Goal: Transaction & Acquisition: Book appointment/travel/reservation

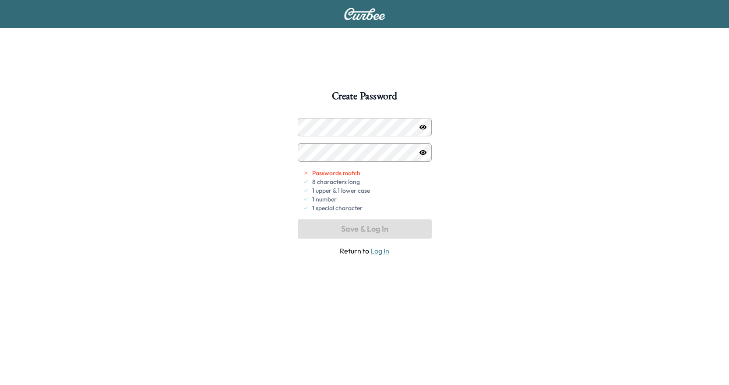
click at [421, 127] on icon "button" at bounding box center [422, 127] width 7 height 5
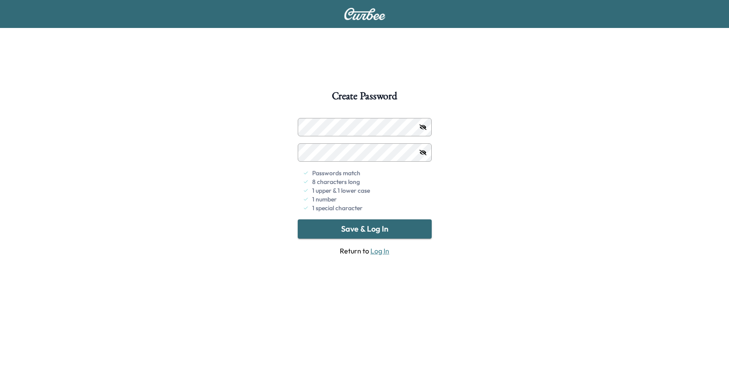
click at [395, 232] on button "Save & Log In" at bounding box center [365, 229] width 134 height 19
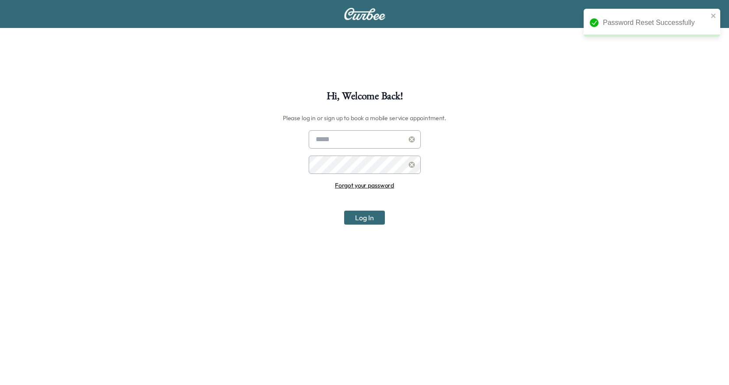
click at [357, 136] on input "text" at bounding box center [364, 139] width 112 height 18
type input "**********"
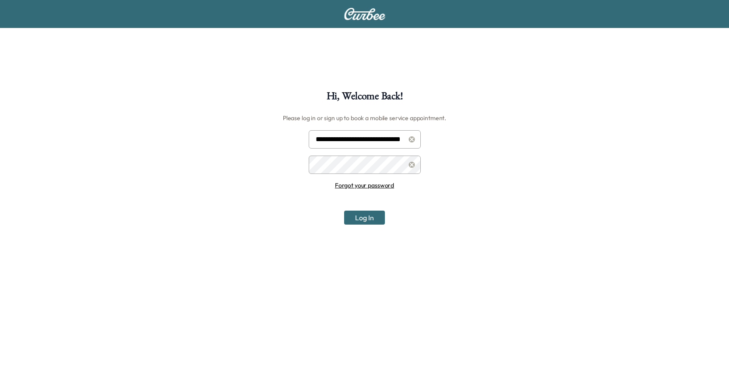
click at [344, 211] on button "Log In" at bounding box center [364, 218] width 41 height 14
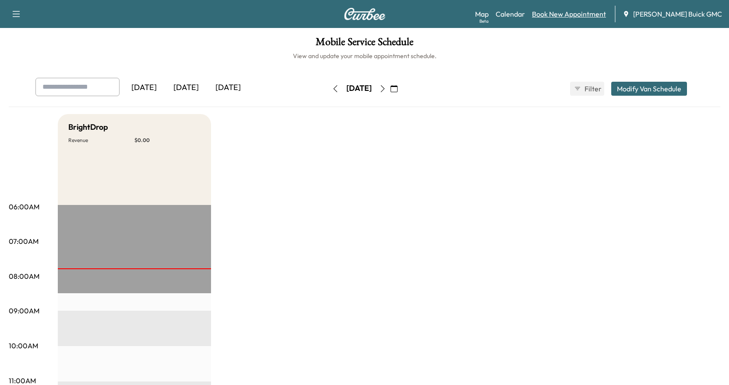
click at [576, 14] on link "Book New Appointment" at bounding box center [569, 14] width 74 height 11
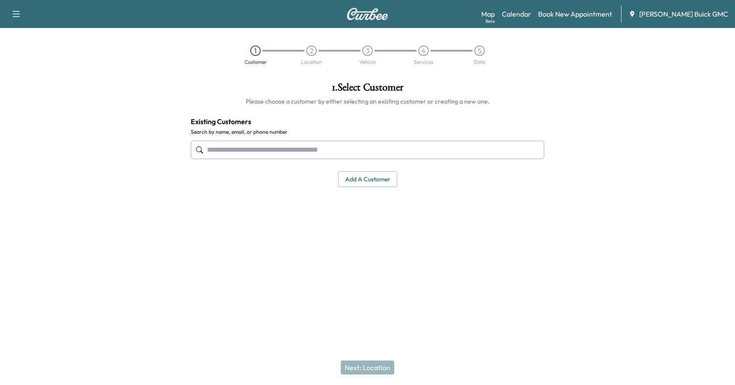
click at [333, 148] on input "text" at bounding box center [368, 150] width 354 height 18
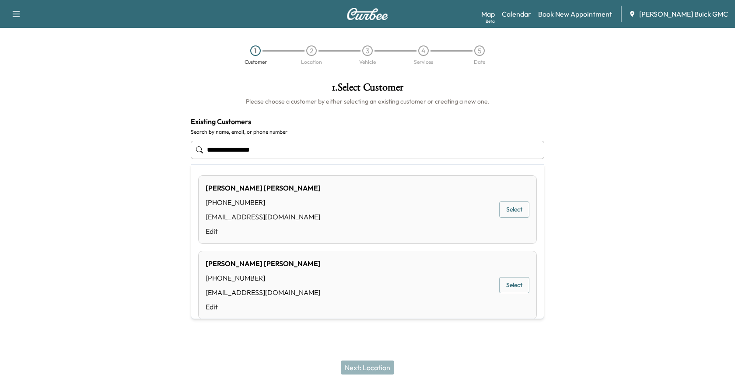
click at [512, 207] on button "Select" at bounding box center [514, 210] width 30 height 16
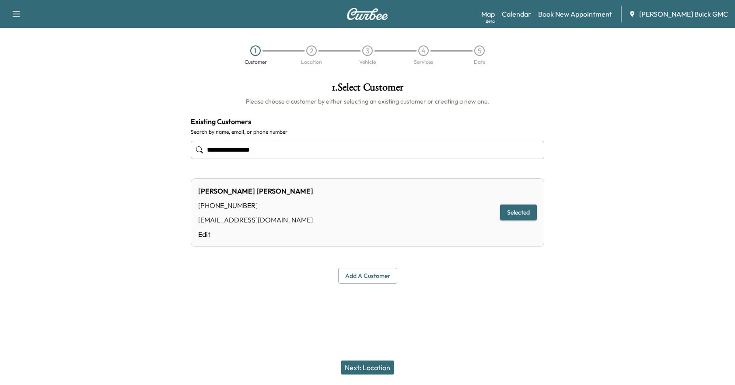
type input "**********"
click at [519, 215] on button "Selected" at bounding box center [518, 213] width 37 height 16
click at [371, 366] on button "Next: Location" at bounding box center [367, 368] width 53 height 14
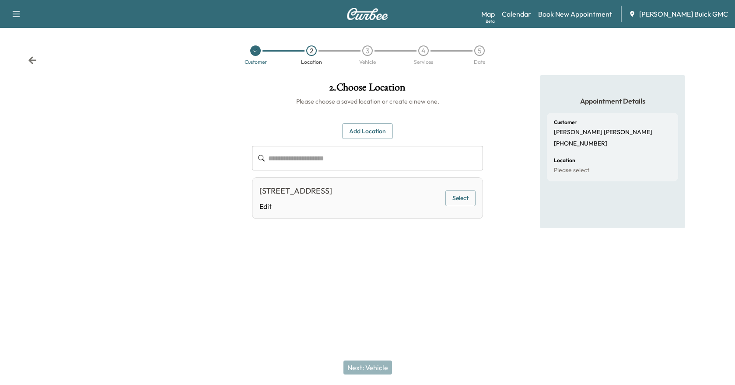
click at [459, 200] on button "Select" at bounding box center [460, 198] width 30 height 16
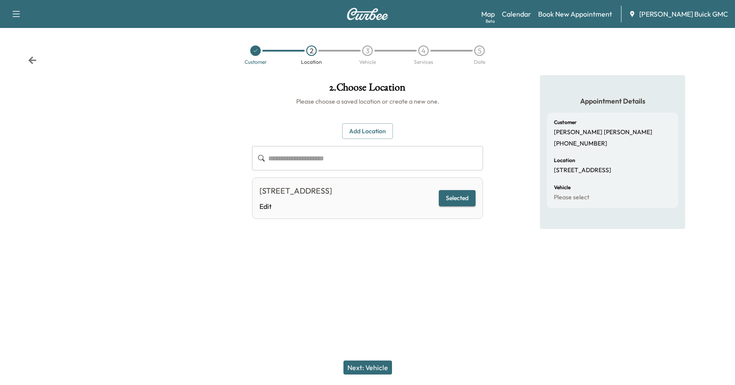
click at [378, 368] on button "Next: Vehicle" at bounding box center [367, 368] width 49 height 14
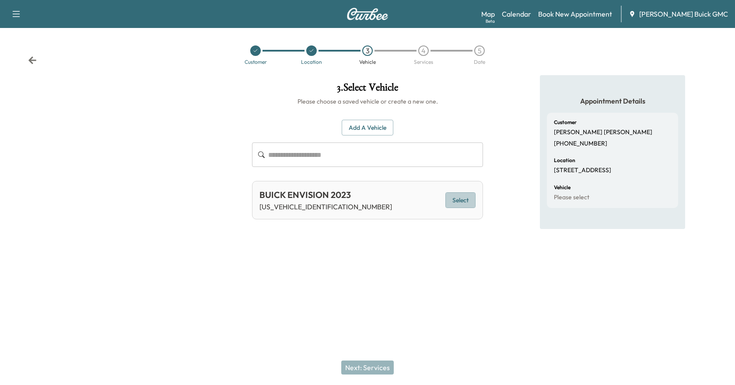
click at [459, 198] on button "Select" at bounding box center [460, 201] width 30 height 16
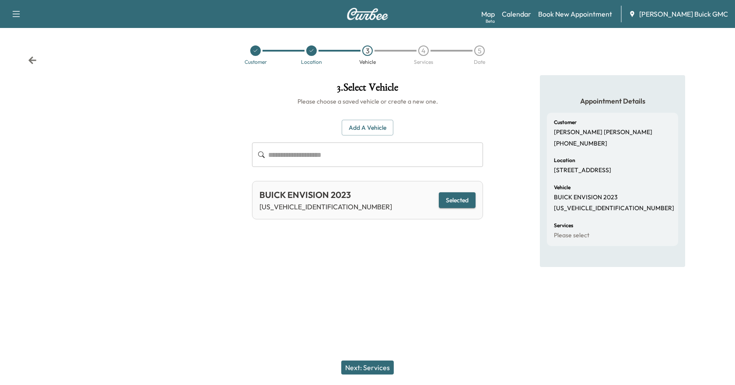
click at [367, 364] on button "Next: Services" at bounding box center [367, 368] width 53 height 14
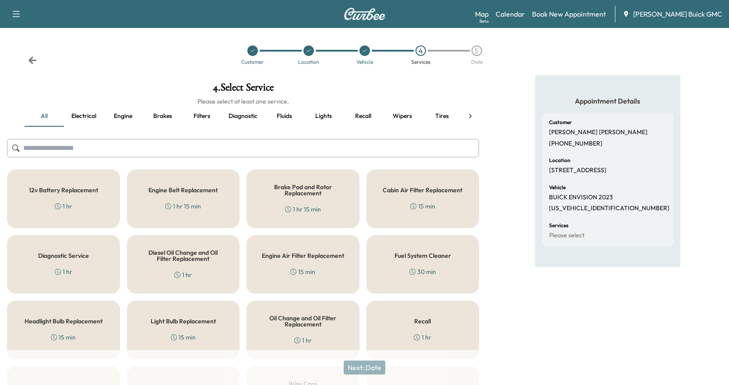
click at [30, 59] on icon at bounding box center [32, 60] width 9 height 9
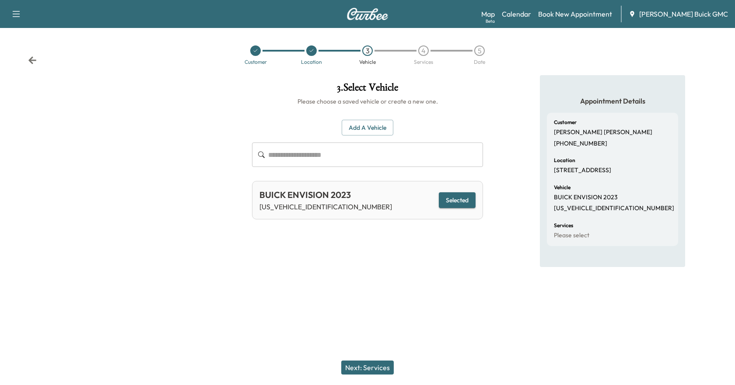
click at [358, 130] on button "Add a Vehicle" at bounding box center [368, 128] width 52 height 16
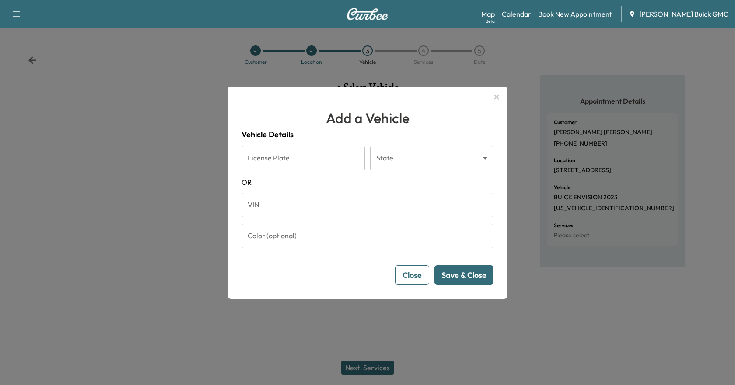
click at [312, 202] on input "VIN" at bounding box center [368, 205] width 252 height 25
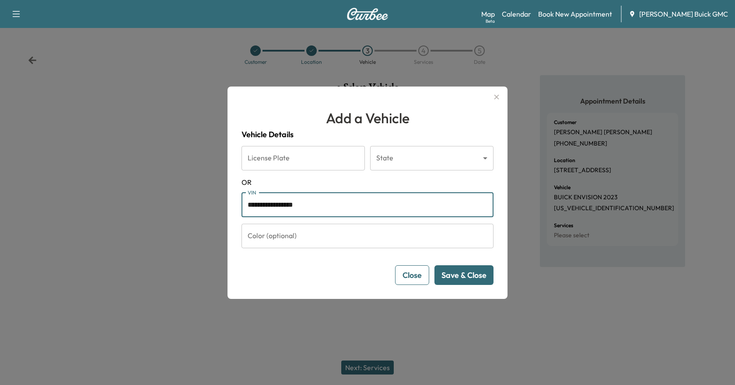
type input "**********"
click at [459, 275] on button "Save & Close" at bounding box center [463, 276] width 59 height 20
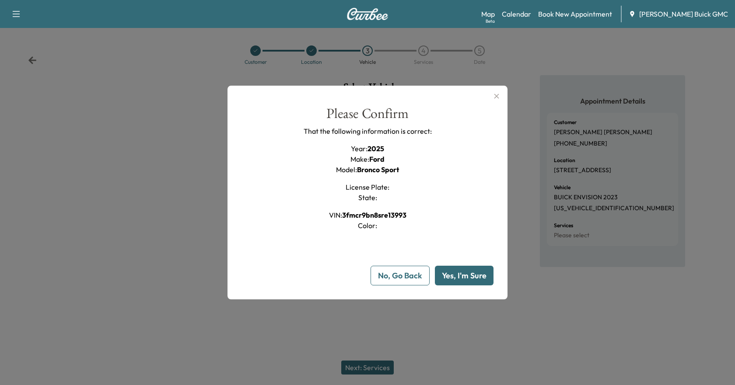
click at [483, 276] on button "Yes, I'm Sure" at bounding box center [464, 276] width 59 height 20
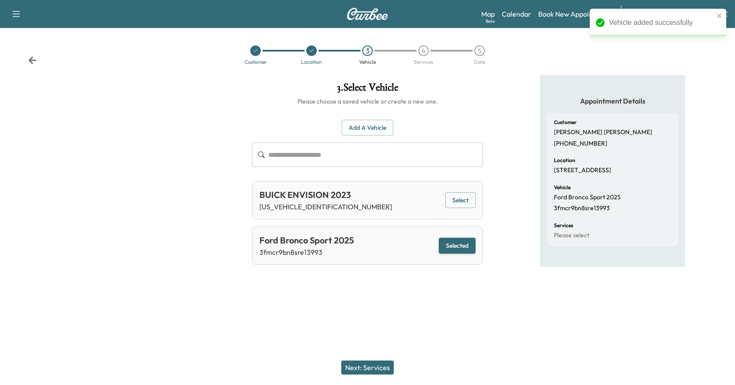
click at [378, 368] on button "Next: Services" at bounding box center [367, 368] width 53 height 14
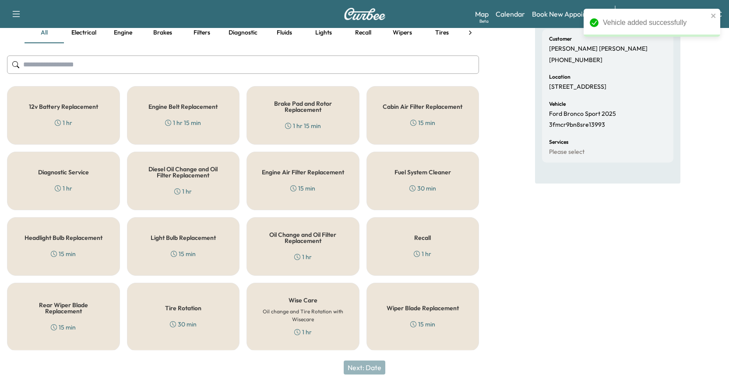
scroll to position [84, 0]
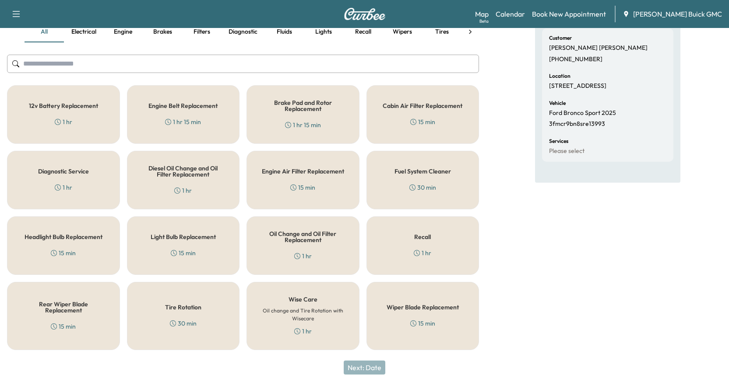
click at [279, 246] on div "Oil Change and Oil Filter Replacement 1 hr" at bounding box center [302, 246] width 113 height 59
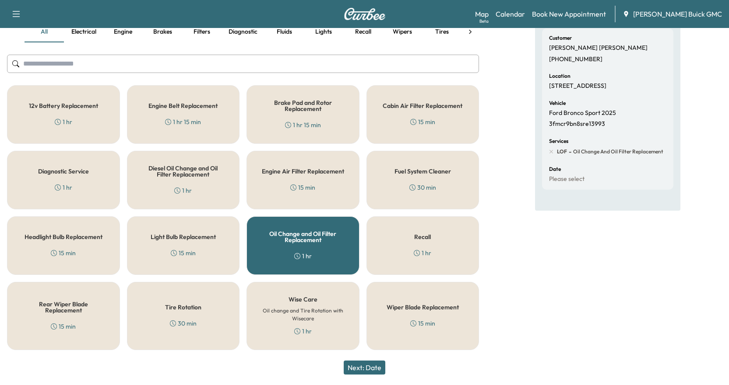
click at [176, 315] on div "Tire Rotation 30 min" at bounding box center [183, 316] width 113 height 68
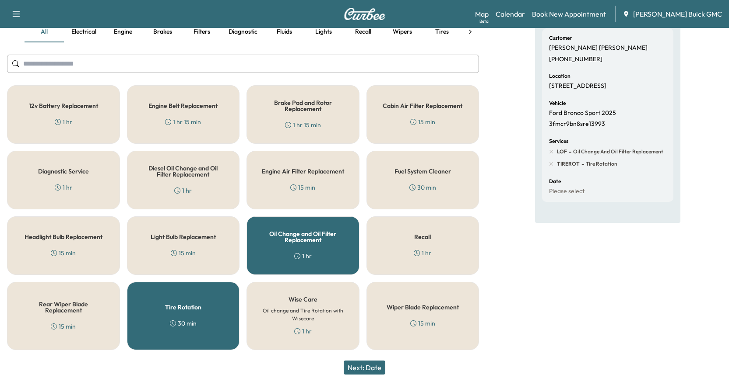
click at [370, 370] on button "Next: Date" at bounding box center [364, 368] width 42 height 14
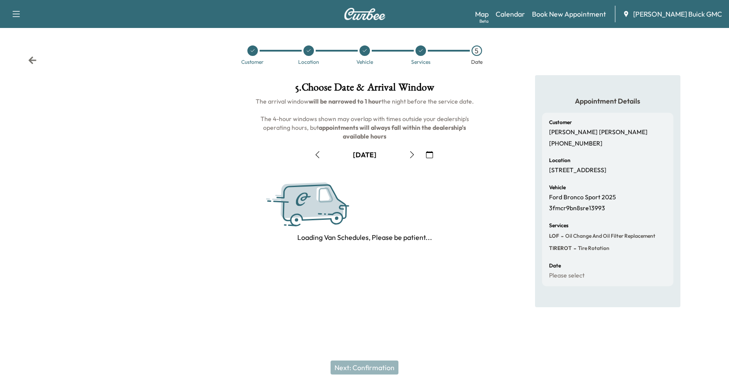
scroll to position [0, 0]
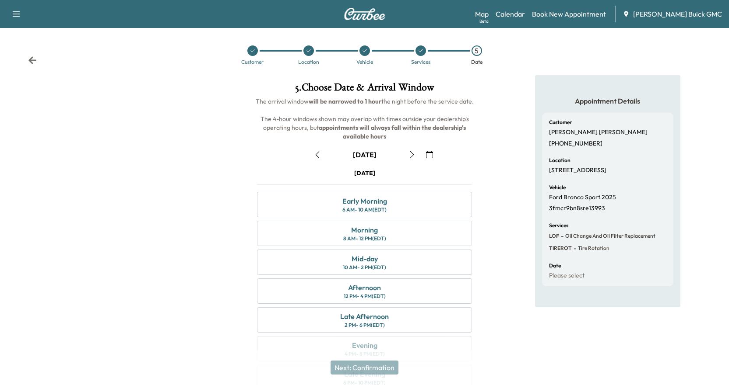
click at [409, 154] on icon "button" at bounding box center [411, 154] width 7 height 7
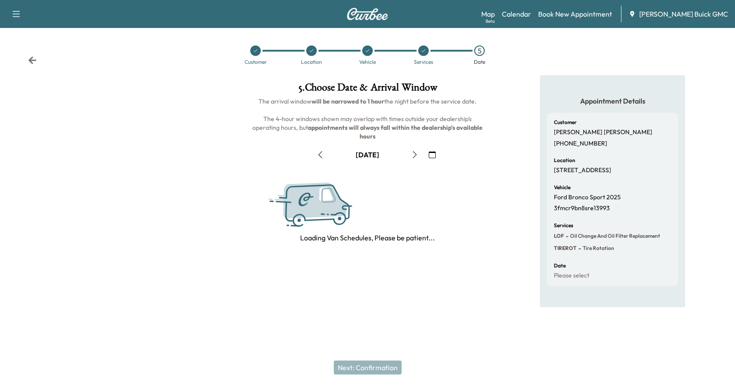
click at [411, 153] on icon "button" at bounding box center [414, 154] width 7 height 7
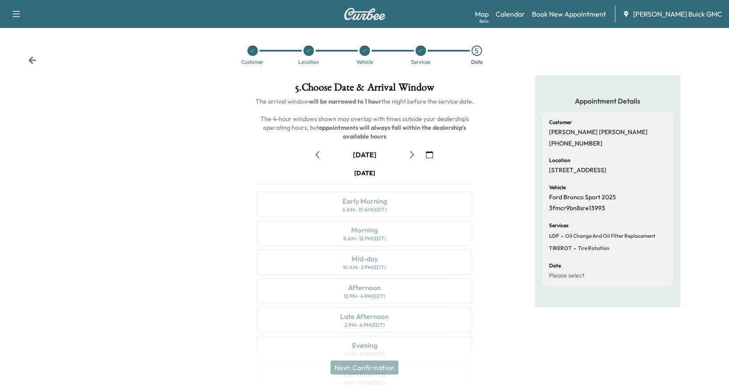
click at [411, 153] on icon "button" at bounding box center [412, 154] width 4 height 7
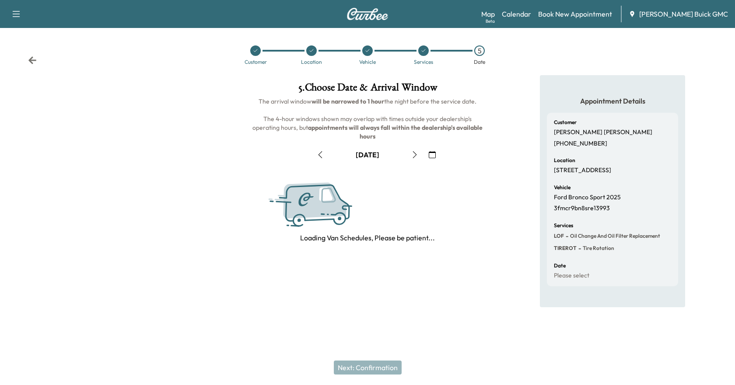
click at [413, 153] on icon "button" at bounding box center [415, 154] width 4 height 7
click at [411, 153] on icon "button" at bounding box center [414, 154] width 7 height 7
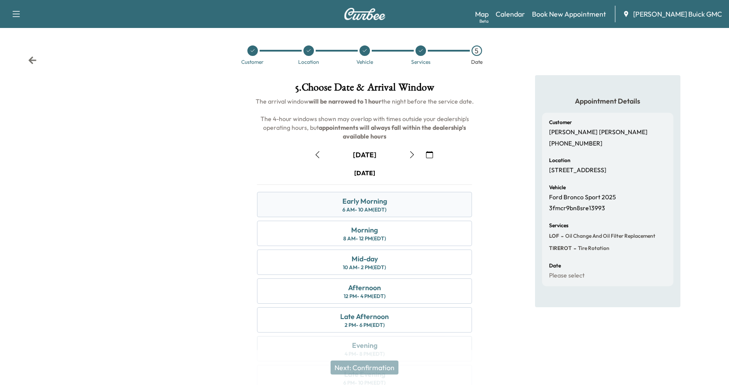
click at [400, 205] on div "Early Morning 6 AM - 10 AM (EDT)" at bounding box center [364, 204] width 215 height 25
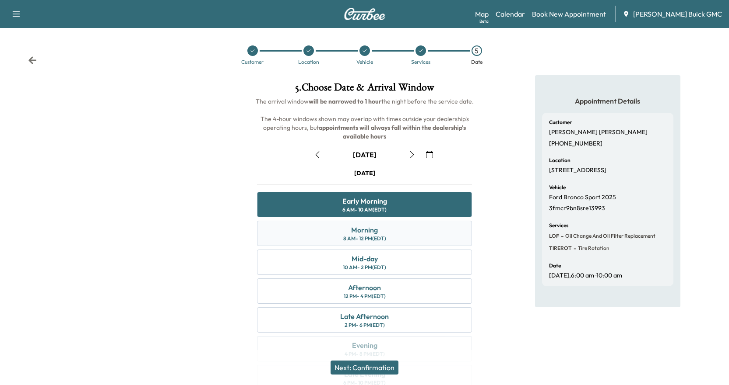
click at [396, 229] on div "Morning 8 AM - 12 PM (EDT)" at bounding box center [364, 233] width 215 height 25
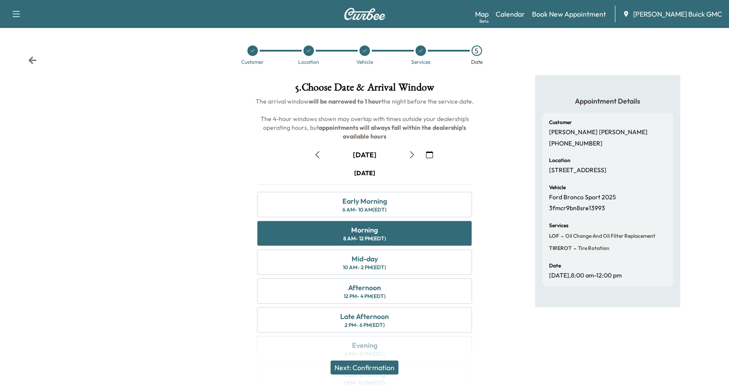
click at [366, 366] on button "Next: Confirmation" at bounding box center [364, 368] width 68 height 14
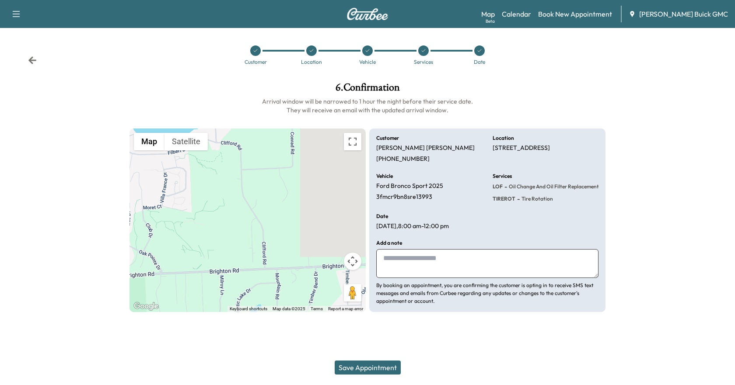
click at [370, 364] on button "Save Appointment" at bounding box center [368, 368] width 66 height 14
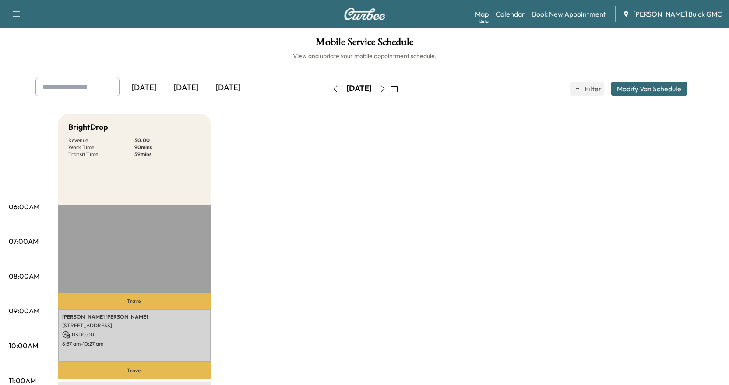
click at [584, 15] on link "Book New Appointment" at bounding box center [569, 14] width 74 height 11
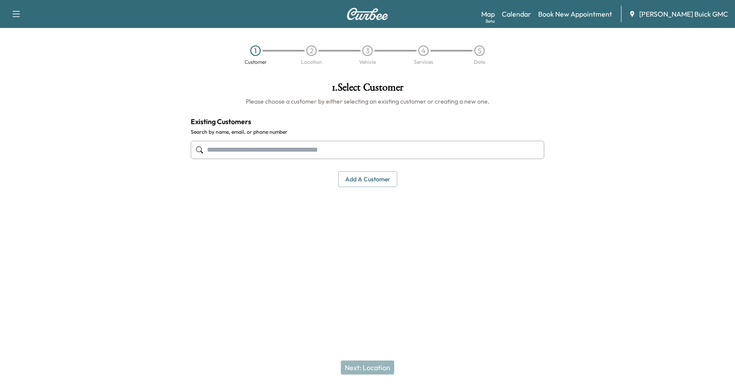
click at [235, 146] on input "text" at bounding box center [368, 150] width 354 height 18
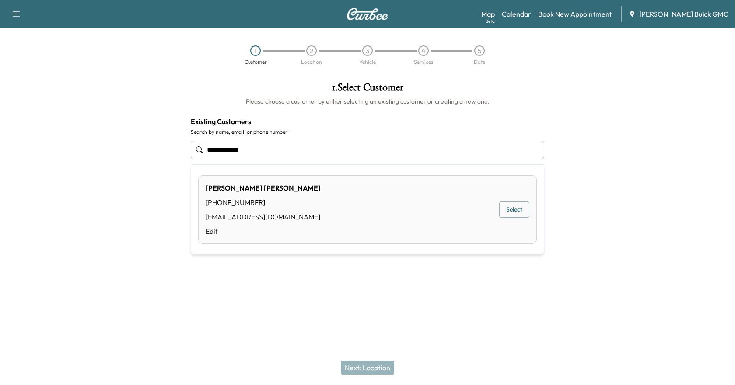
click at [519, 210] on button "Select" at bounding box center [514, 210] width 30 height 16
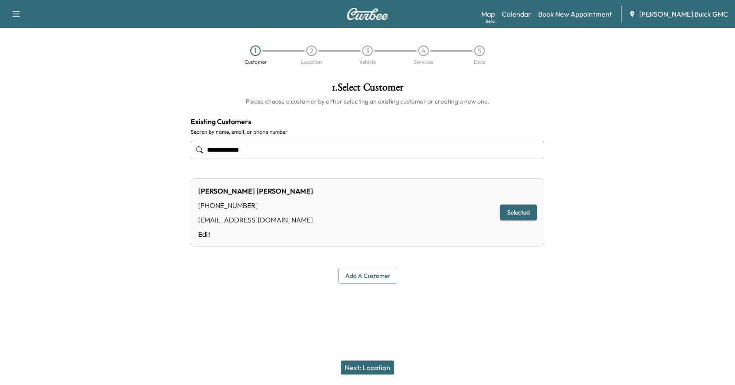
type input "**********"
click at [361, 369] on button "Next: Location" at bounding box center [367, 368] width 53 height 14
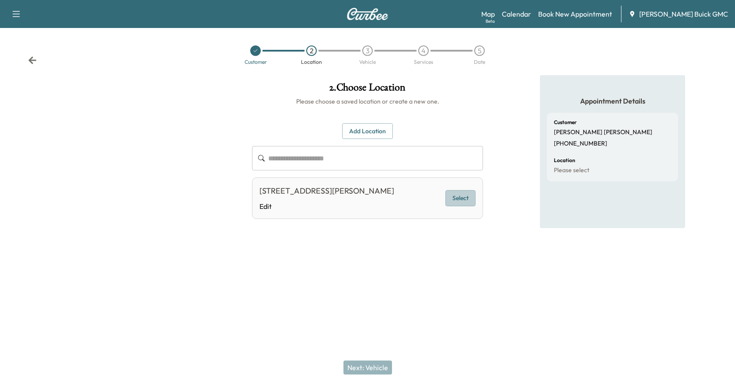
click at [470, 201] on button "Select" at bounding box center [460, 198] width 30 height 16
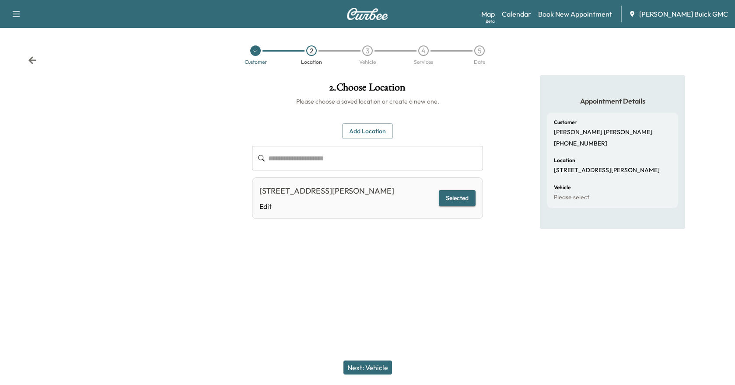
click at [368, 367] on button "Next: Vehicle" at bounding box center [367, 368] width 49 height 14
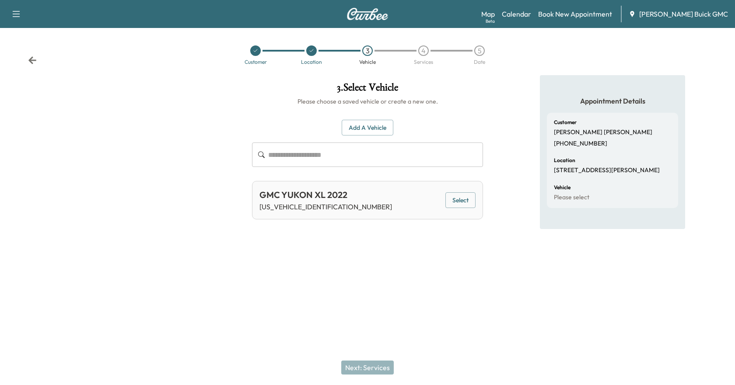
click at [462, 200] on button "Select" at bounding box center [460, 201] width 30 height 16
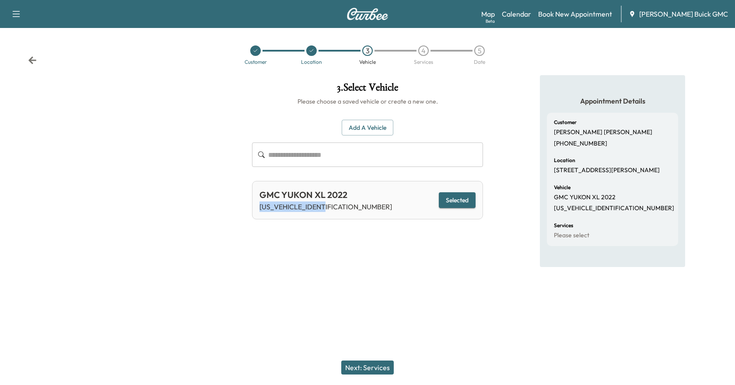
drag, startPoint x: 329, startPoint y: 206, endPoint x: 258, endPoint y: 215, distance: 72.3
click at [258, 215] on div "GMC YUKON XL 2022 [US_VEHICLE_IDENTIFICATION_NUMBER] Selected" at bounding box center [367, 200] width 231 height 39
copy p "[US_VEHICLE_IDENTIFICATION_NUMBER]"
click at [366, 365] on button "Next: Services" at bounding box center [367, 368] width 53 height 14
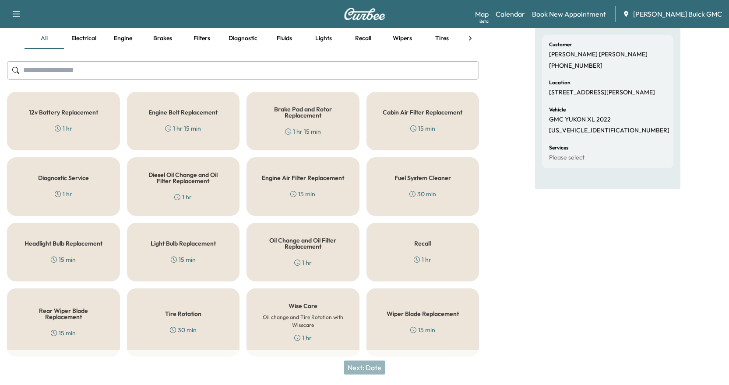
scroll to position [84, 0]
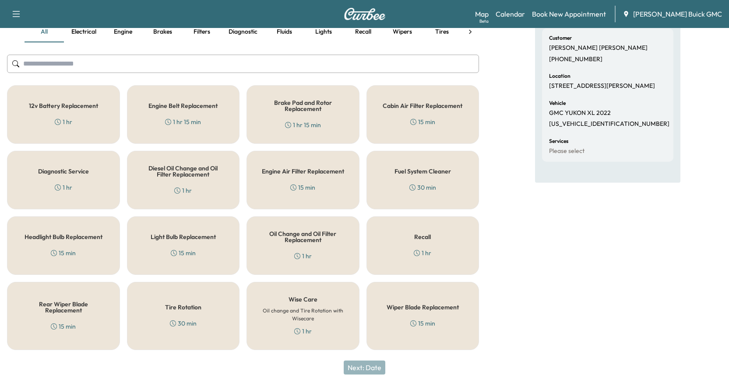
click at [318, 316] on h6 "Oil change and Tire Rotation with Wisecare" at bounding box center [303, 315] width 84 height 16
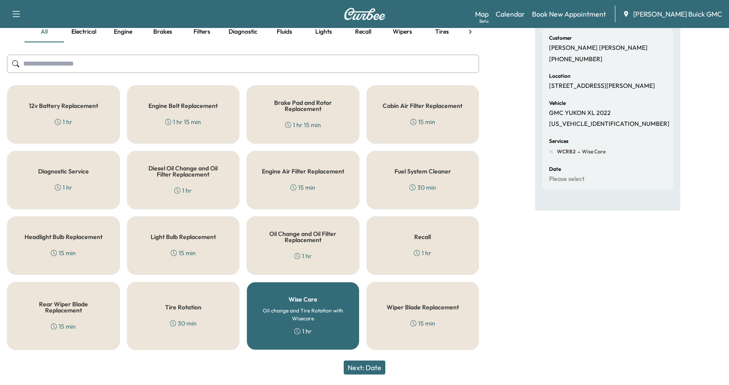
click at [368, 368] on button "Next: Date" at bounding box center [364, 368] width 42 height 14
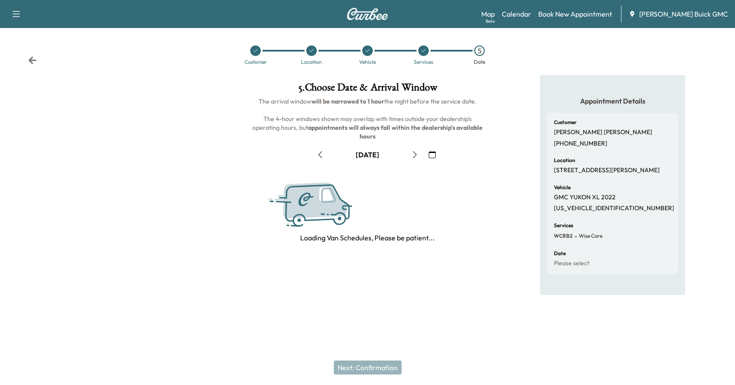
click at [417, 153] on icon "button" at bounding box center [414, 154] width 7 height 7
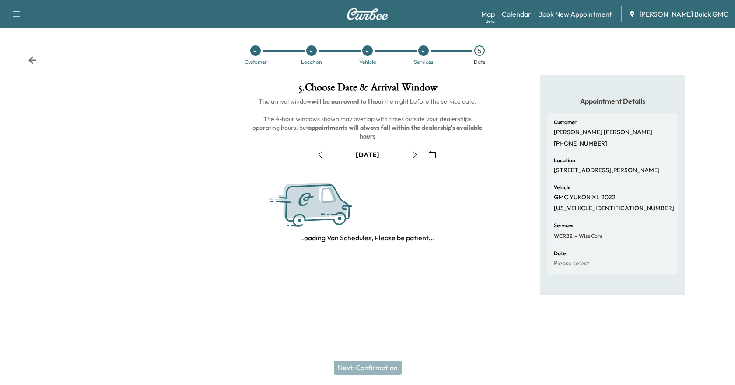
click at [417, 153] on icon "button" at bounding box center [414, 154] width 7 height 7
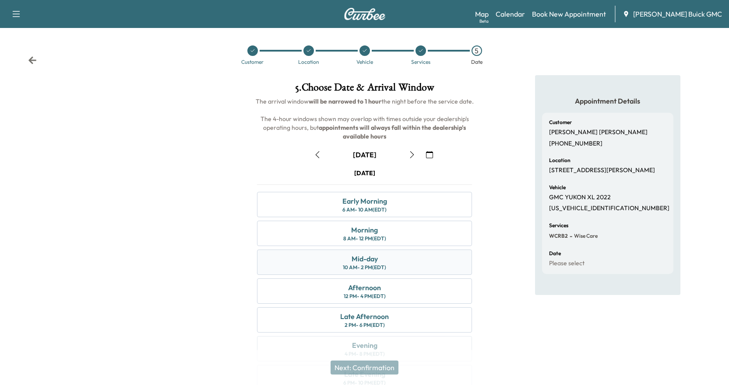
click at [381, 260] on div "Mid-day 10 AM - 2 PM (EDT)" at bounding box center [364, 262] width 215 height 25
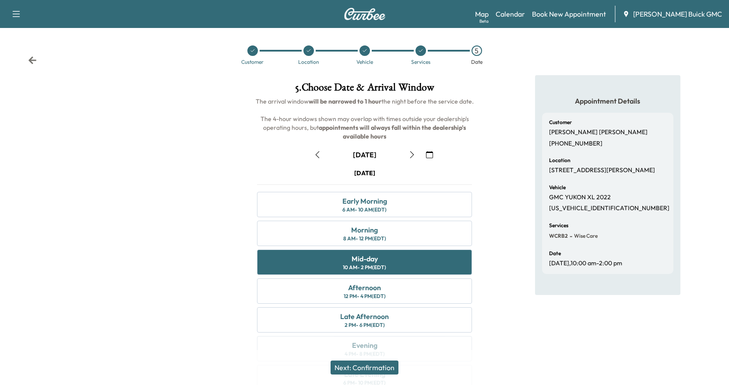
click at [357, 371] on button "Next: Confirmation" at bounding box center [364, 368] width 68 height 14
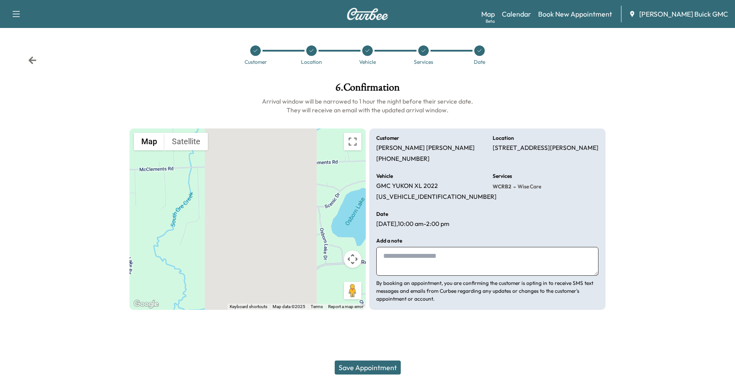
click at [382, 364] on button "Save Appointment" at bounding box center [368, 368] width 66 height 14
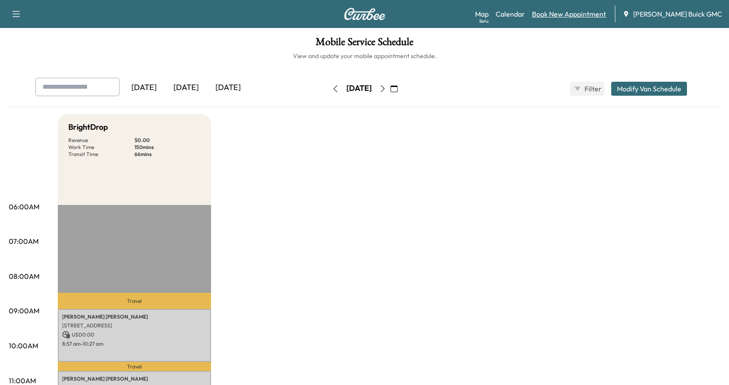
click at [579, 14] on link "Book New Appointment" at bounding box center [569, 14] width 74 height 11
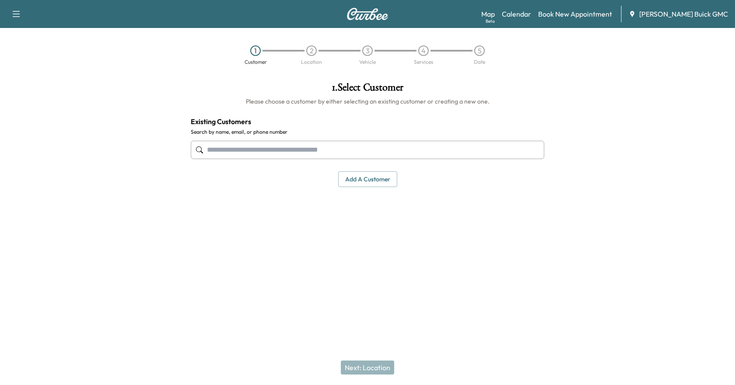
click at [253, 151] on input "text" at bounding box center [368, 150] width 354 height 18
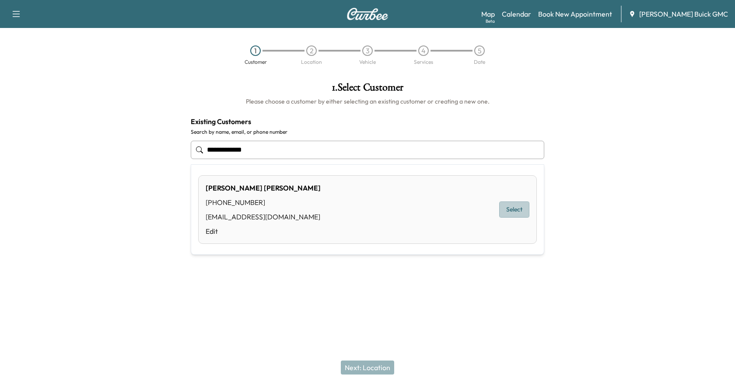
click at [520, 213] on button "Select" at bounding box center [514, 210] width 30 height 16
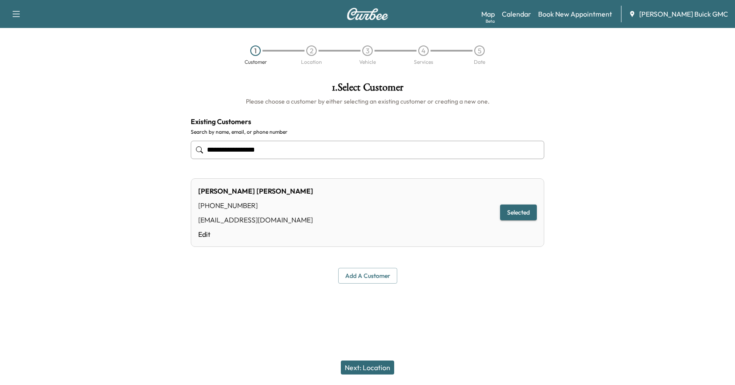
type input "**********"
click at [364, 371] on button "Next: Location" at bounding box center [367, 368] width 53 height 14
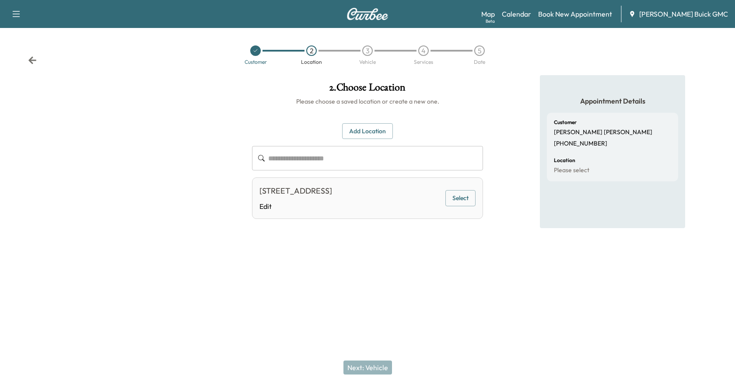
click at [460, 200] on button "Select" at bounding box center [460, 198] width 30 height 16
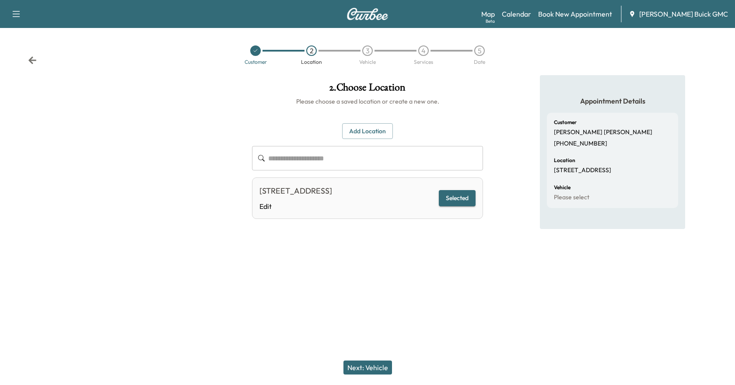
click at [364, 368] on button "Next: Vehicle" at bounding box center [367, 368] width 49 height 14
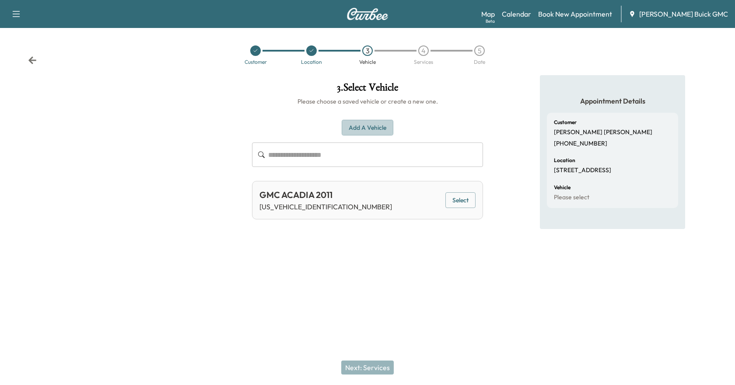
click at [354, 127] on button "Add a Vehicle" at bounding box center [368, 128] width 52 height 16
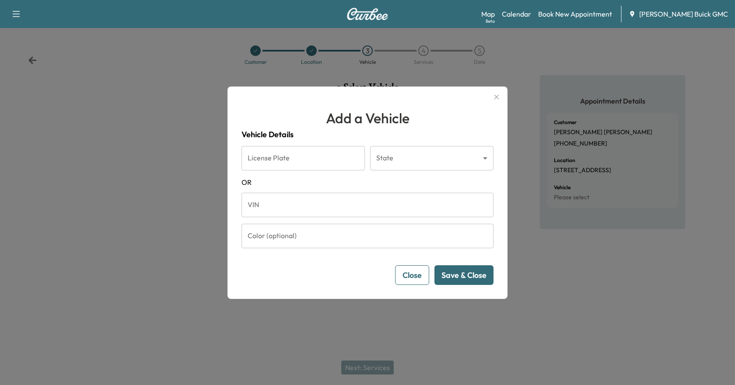
click at [274, 207] on input "VIN" at bounding box center [368, 205] width 252 height 25
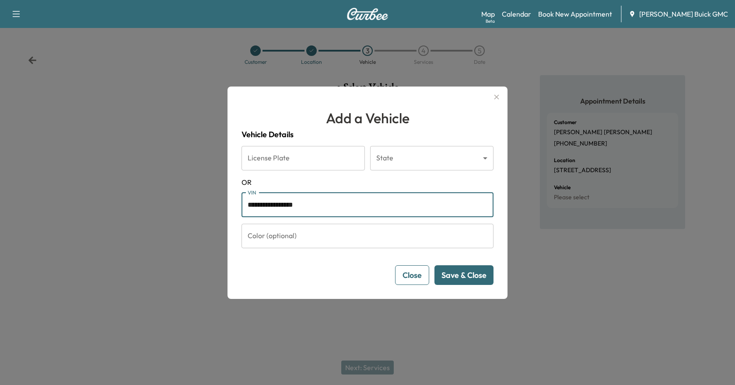
type input "**********"
click at [469, 275] on button "Save & Close" at bounding box center [463, 276] width 59 height 20
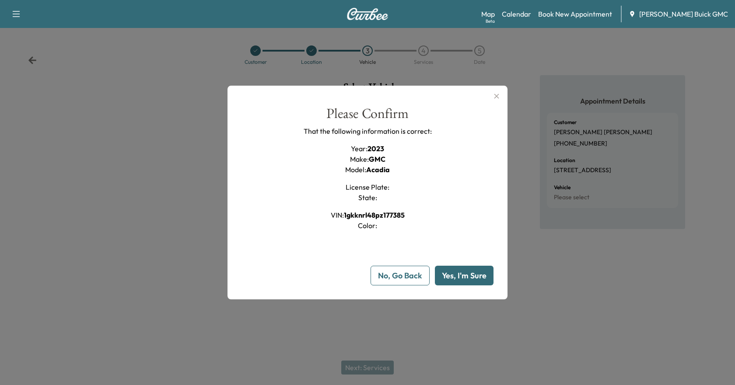
click at [465, 275] on button "Yes, I'm Sure" at bounding box center [464, 276] width 59 height 20
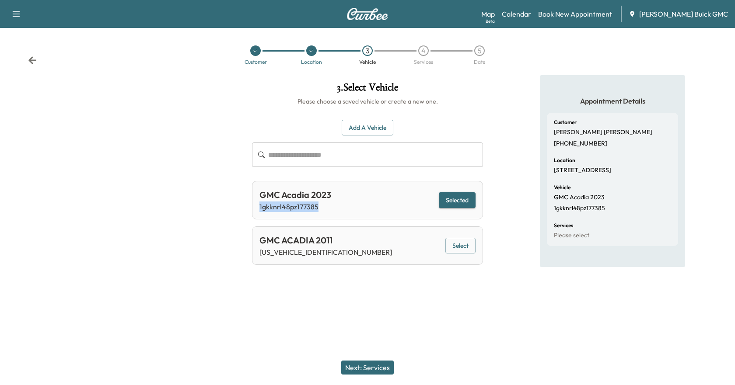
drag, startPoint x: 316, startPoint y: 206, endPoint x: 257, endPoint y: 209, distance: 59.1
click at [257, 209] on div "GMC Acadia 2023 1gkknrl48pz177385 Selected" at bounding box center [367, 200] width 231 height 39
copy p "1gkknrl48pz177385"
click at [461, 203] on button "Selected" at bounding box center [457, 201] width 37 height 16
click at [373, 366] on button "Next: Services" at bounding box center [367, 368] width 53 height 14
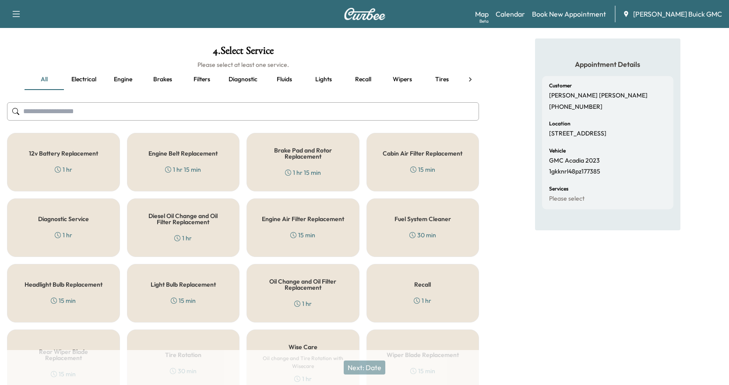
scroll to position [84, 0]
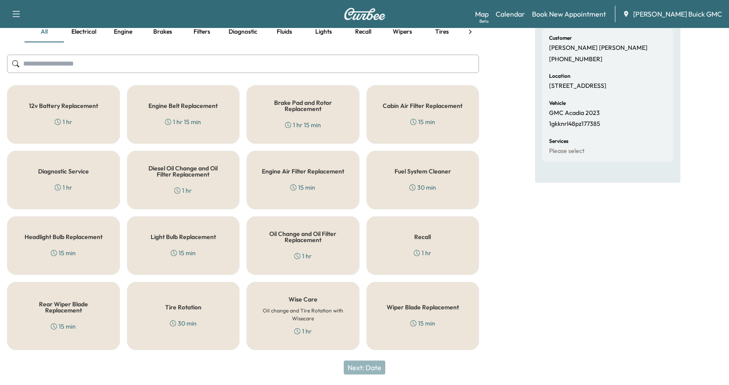
click at [302, 316] on h6 "Oil change and Tire Rotation with Wisecare" at bounding box center [303, 315] width 84 height 16
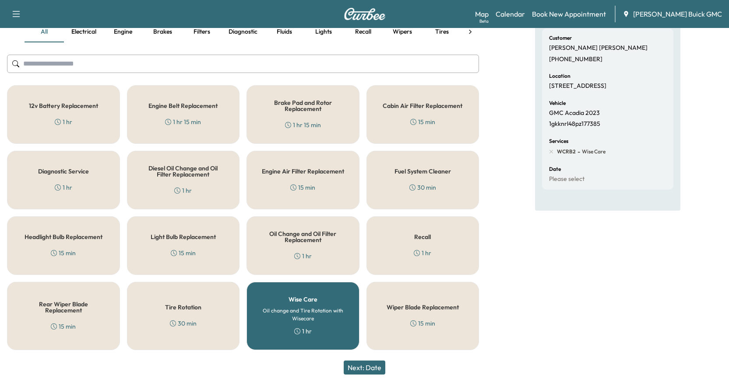
click at [365, 368] on button "Next: Date" at bounding box center [364, 368] width 42 height 14
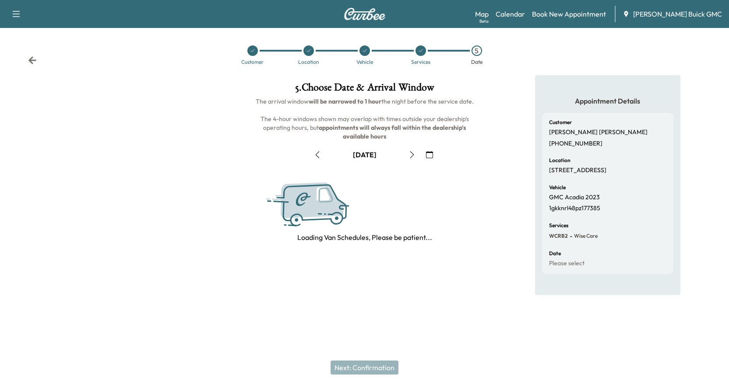
scroll to position [0, 0]
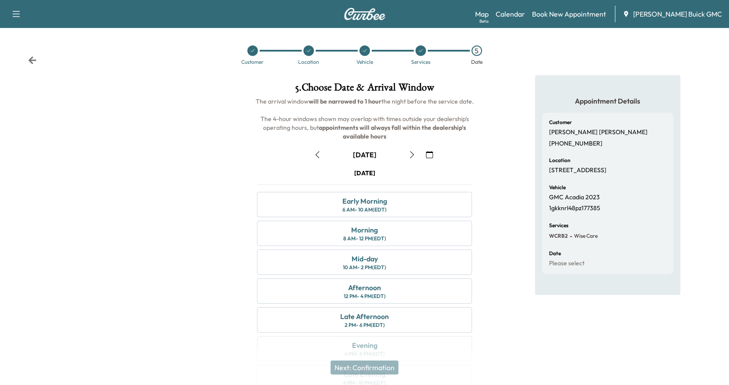
click at [413, 154] on icon "button" at bounding box center [411, 154] width 7 height 7
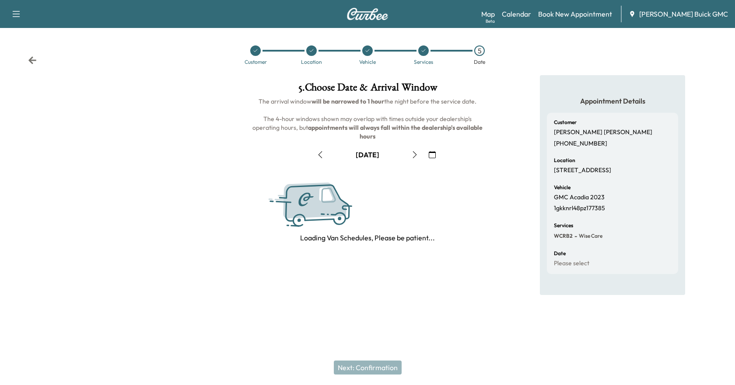
click at [413, 153] on icon "button" at bounding box center [414, 154] width 7 height 7
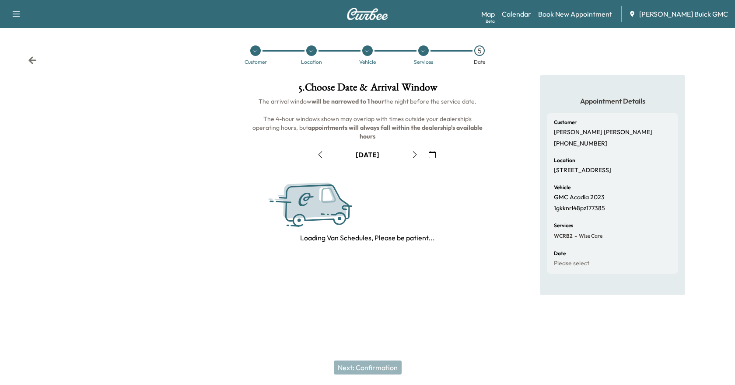
click at [413, 153] on icon "button" at bounding box center [414, 154] width 7 height 7
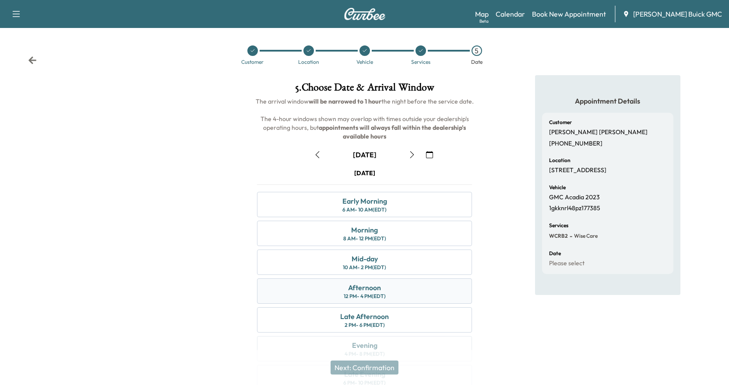
click at [366, 291] on div "Afternoon" at bounding box center [364, 288] width 33 height 11
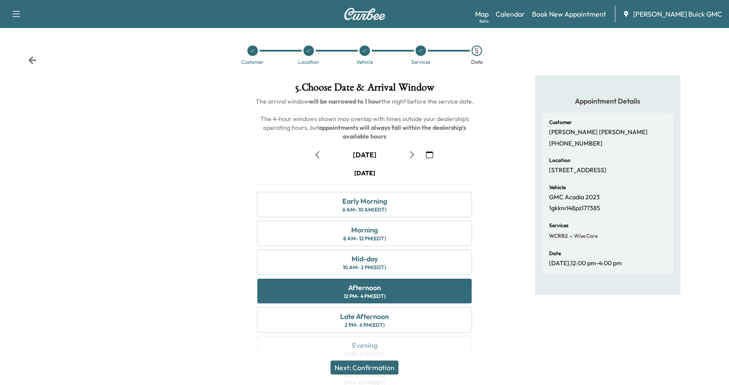
click at [374, 366] on button "Next: Confirmation" at bounding box center [364, 368] width 68 height 14
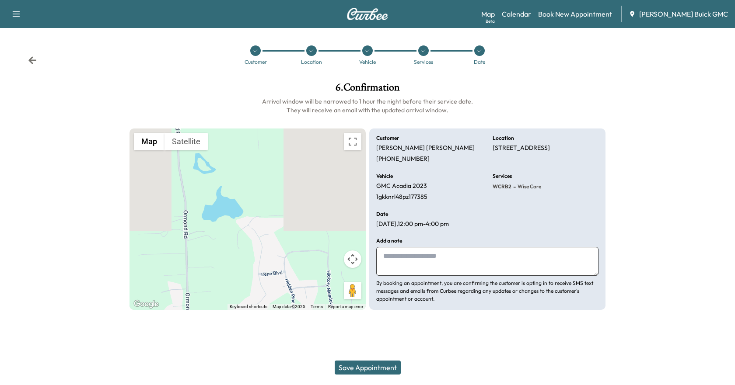
click at [360, 368] on button "Save Appointment" at bounding box center [368, 368] width 66 height 14
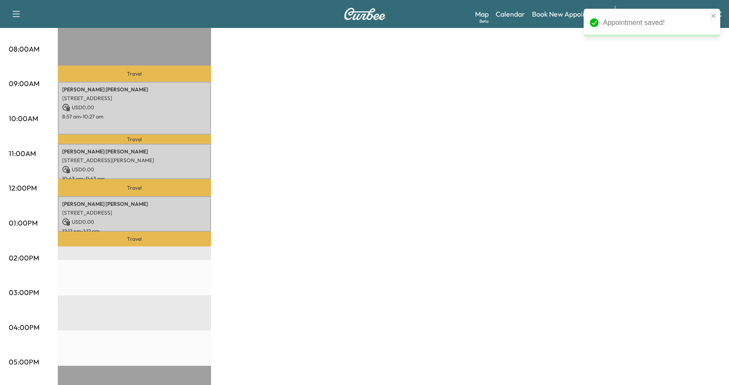
scroll to position [175, 0]
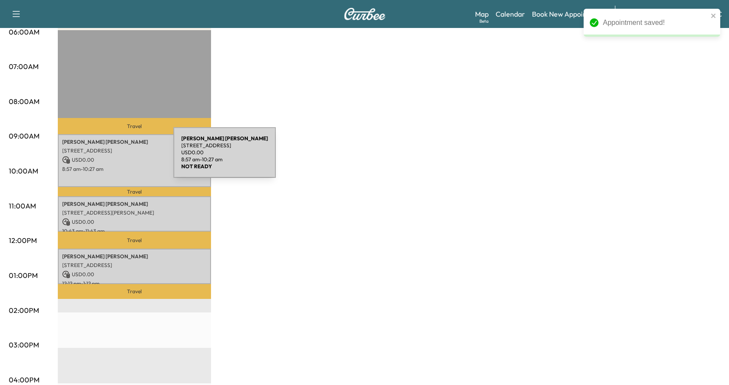
click at [108, 158] on p "USD 0.00" at bounding box center [134, 160] width 144 height 8
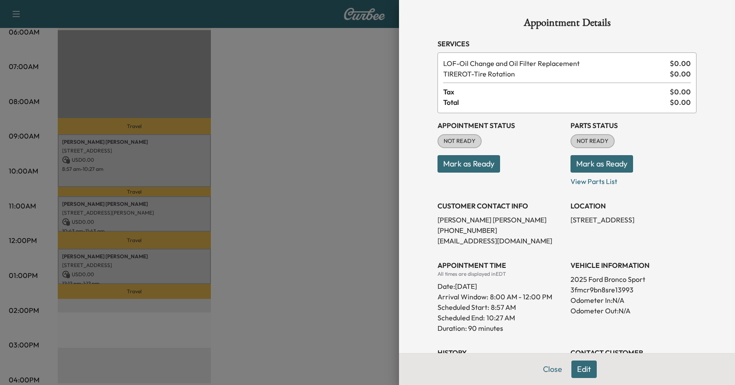
click at [469, 162] on button "Mark as Ready" at bounding box center [469, 164] width 63 height 18
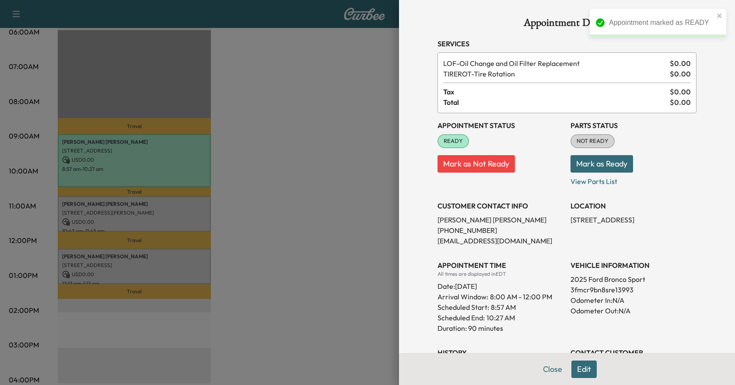
drag, startPoint x: 549, startPoint y: 369, endPoint x: 541, endPoint y: 371, distance: 7.6
click at [549, 369] on button "Close" at bounding box center [552, 370] width 31 height 18
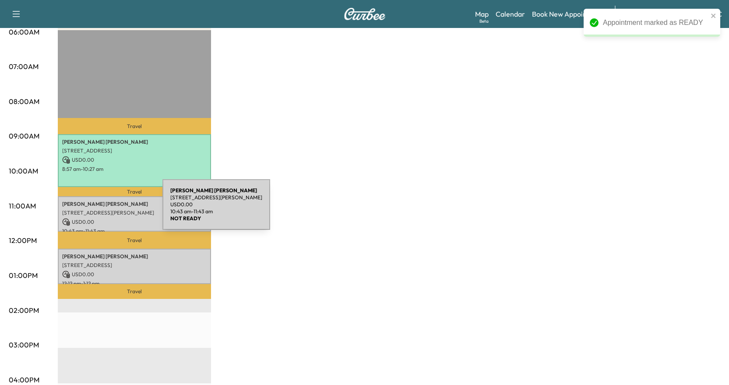
click at [97, 210] on p "[STREET_ADDRESS][PERSON_NAME]" at bounding box center [134, 213] width 144 height 7
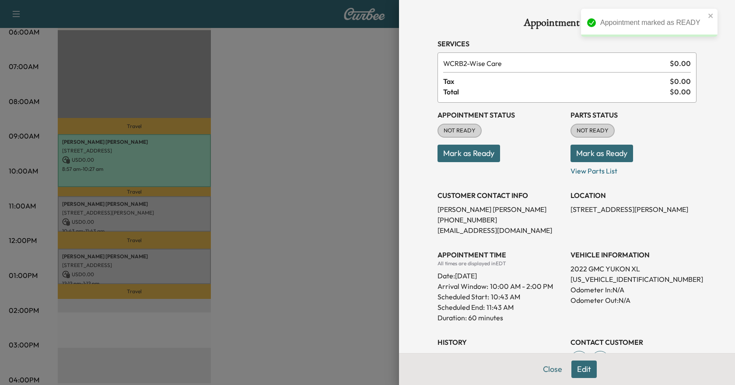
click at [475, 154] on button "Mark as Ready" at bounding box center [469, 154] width 63 height 18
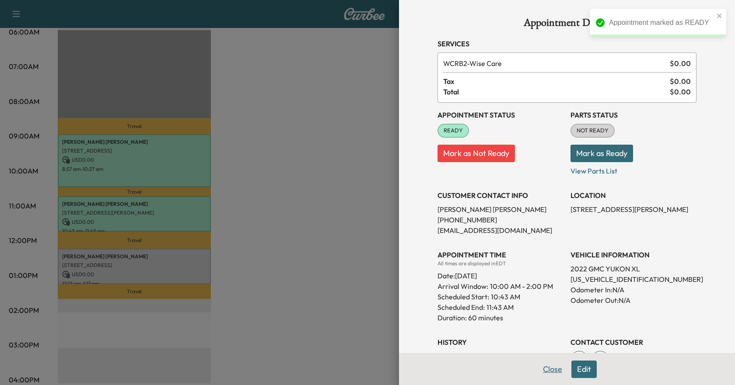
click at [550, 369] on button "Close" at bounding box center [552, 370] width 31 height 18
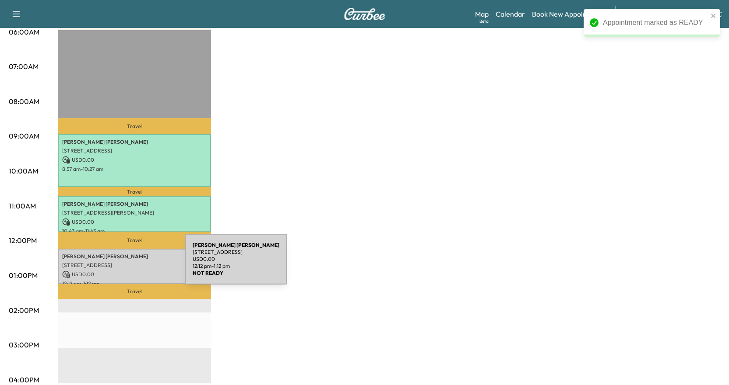
click at [119, 264] on p "[STREET_ADDRESS]" at bounding box center [134, 265] width 144 height 7
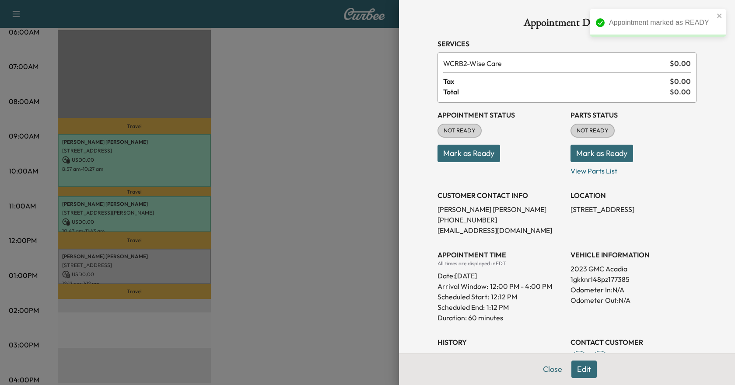
click at [469, 157] on button "Mark as Ready" at bounding box center [469, 154] width 63 height 18
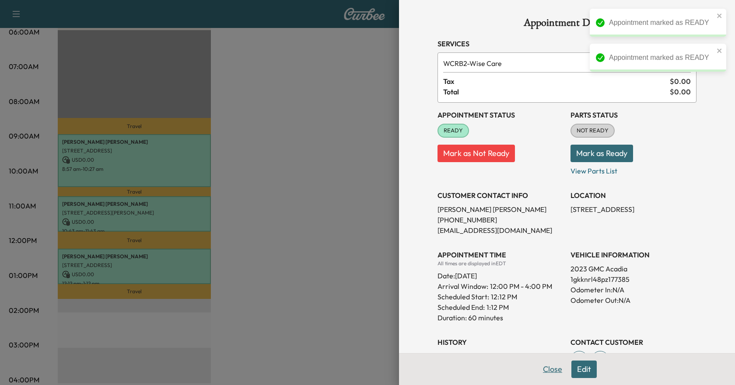
click at [545, 371] on button "Close" at bounding box center [552, 370] width 31 height 18
